Goal: Information Seeking & Learning: Find specific page/section

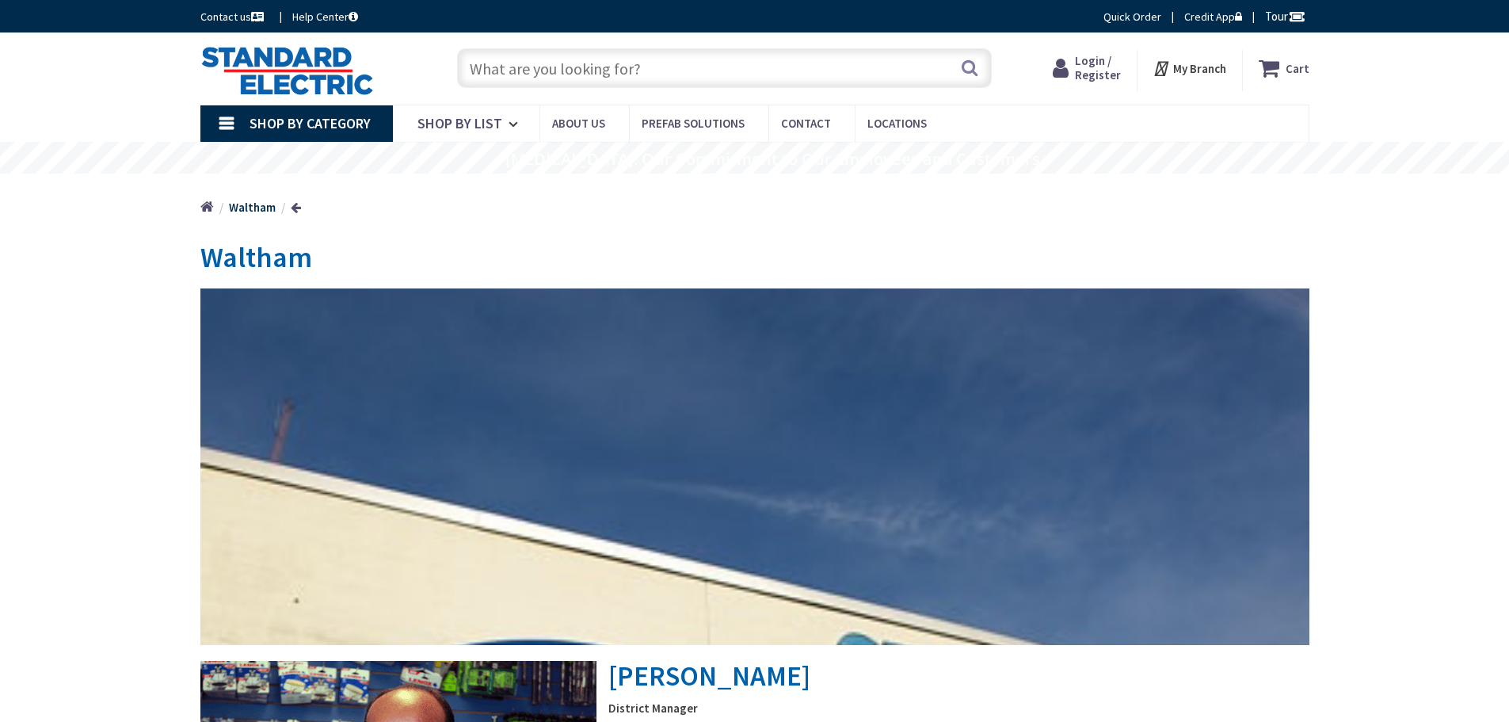
click at [649, 70] on input "text" at bounding box center [724, 68] width 535 height 40
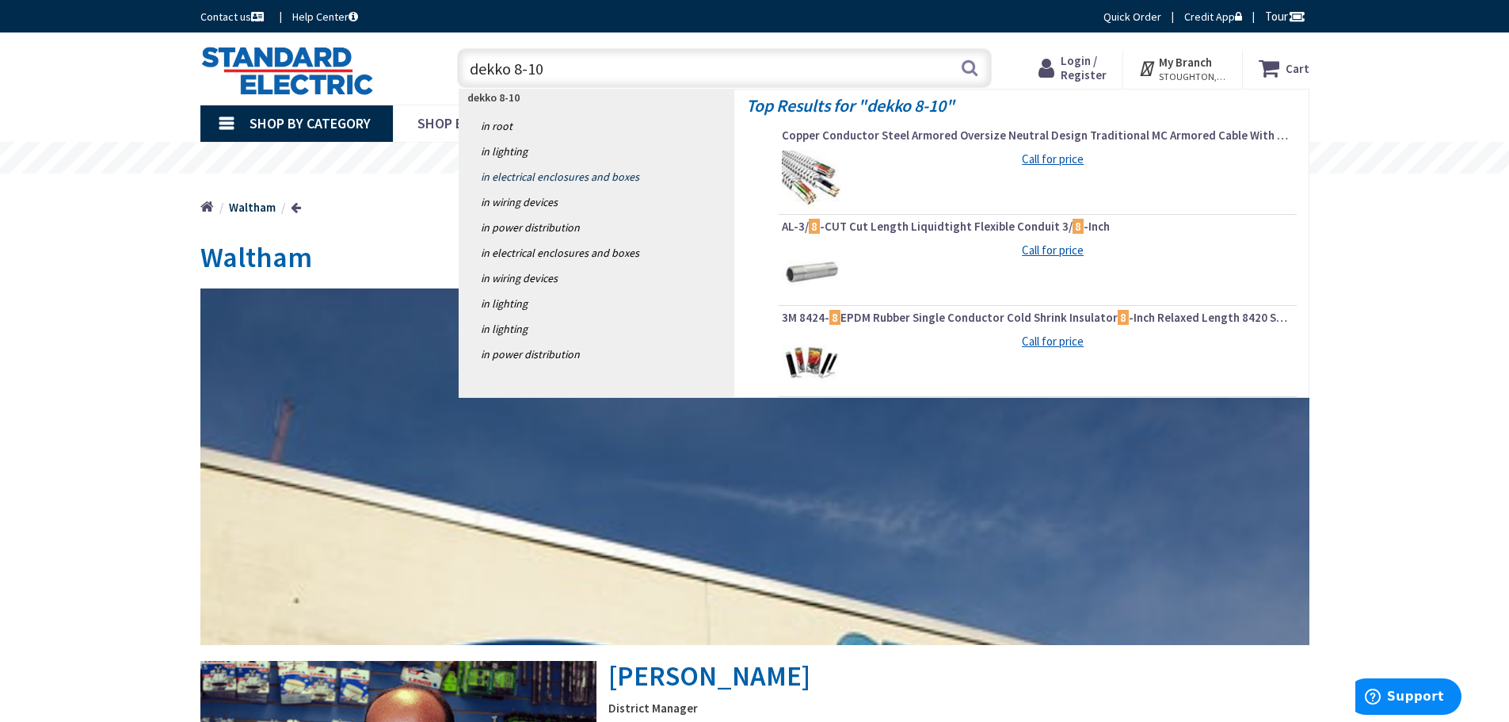
type input "dekko 8-10"
click at [598, 180] on link "in Electrical Enclosures and Boxes" at bounding box center [596, 176] width 275 height 25
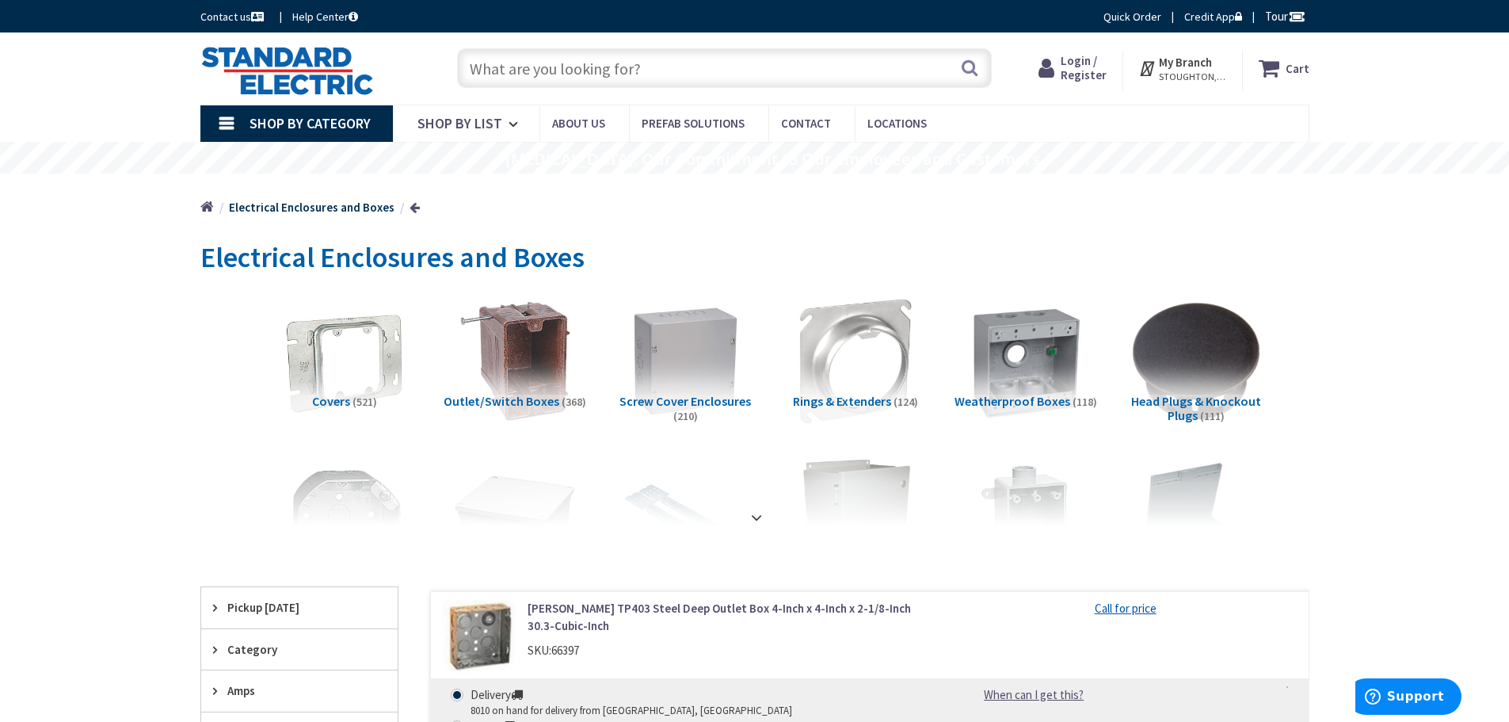
click at [642, 54] on input "text" at bounding box center [724, 68] width 535 height 40
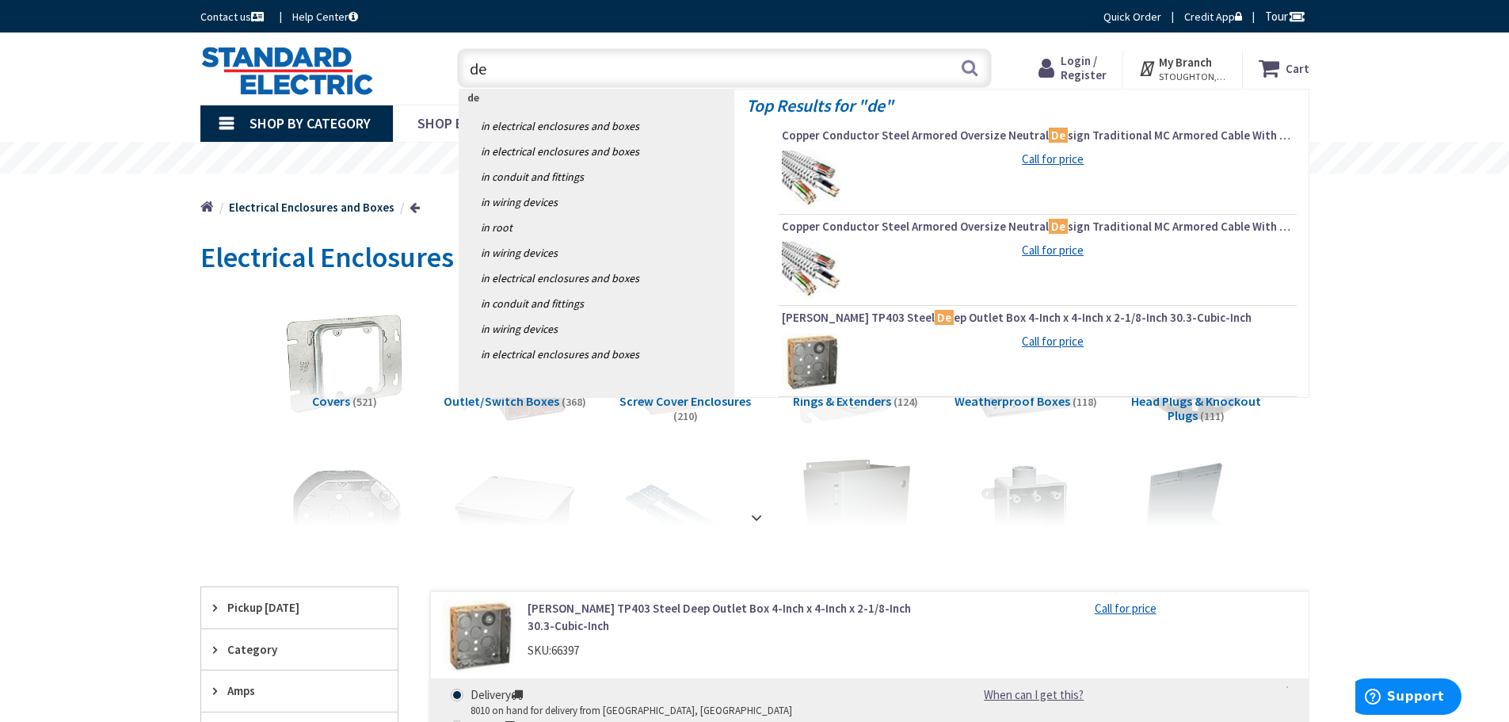
type input "d"
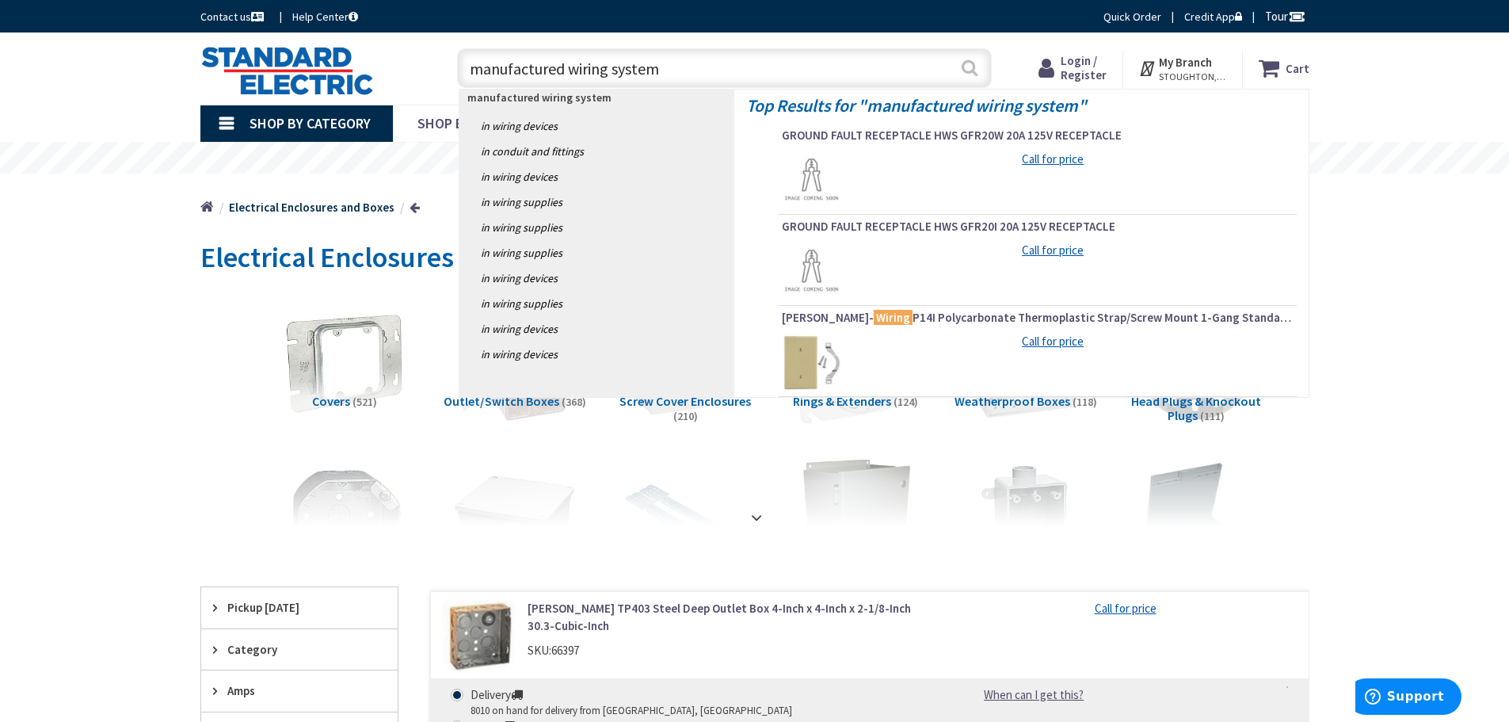
type input "manufactured wiring system"
click at [975, 61] on button "Search" at bounding box center [969, 68] width 21 height 36
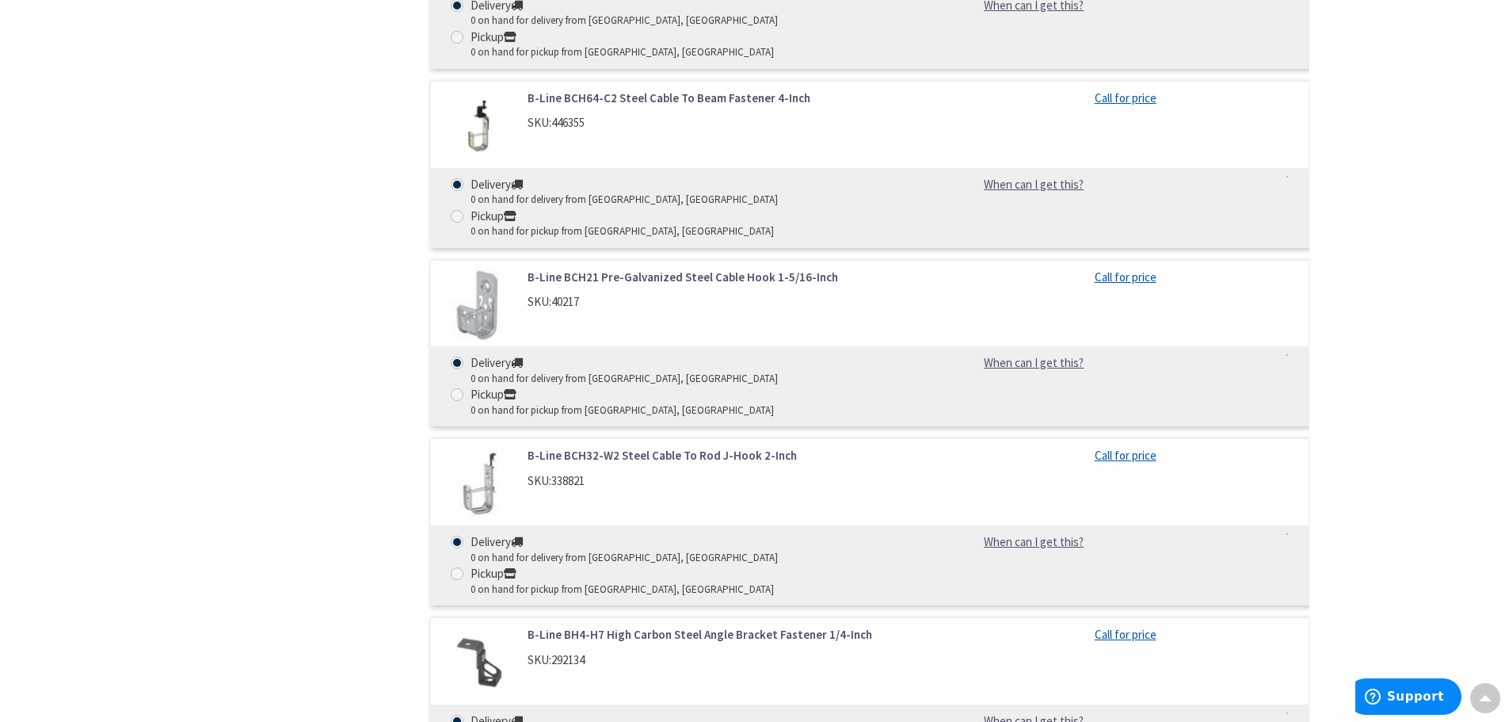
scroll to position [9821, 0]
